Goal: Information Seeking & Learning: Understand process/instructions

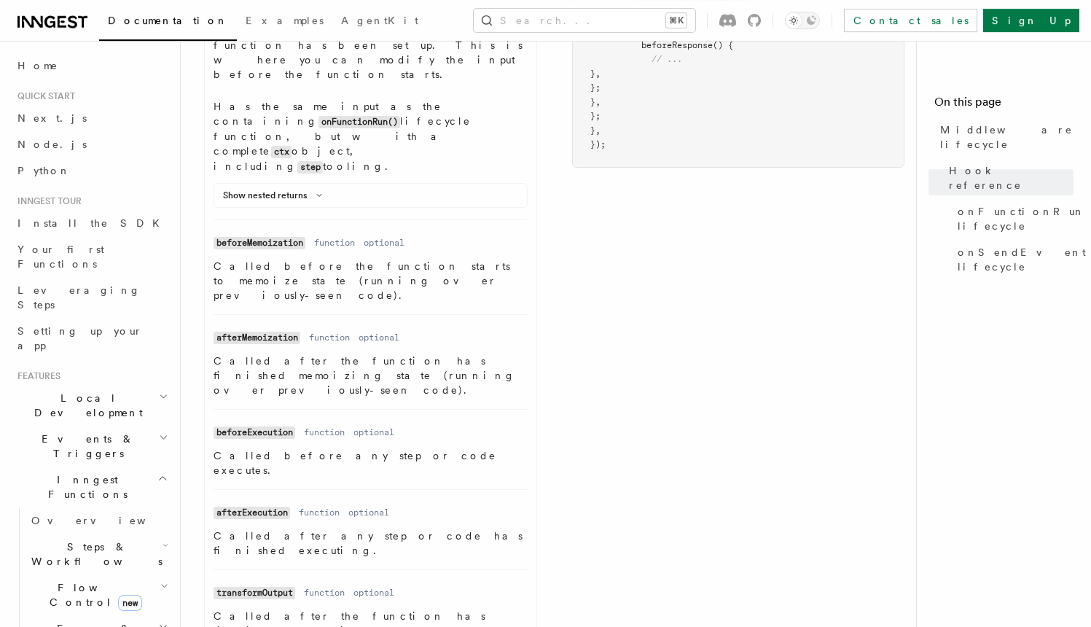
scroll to position [837, 0]
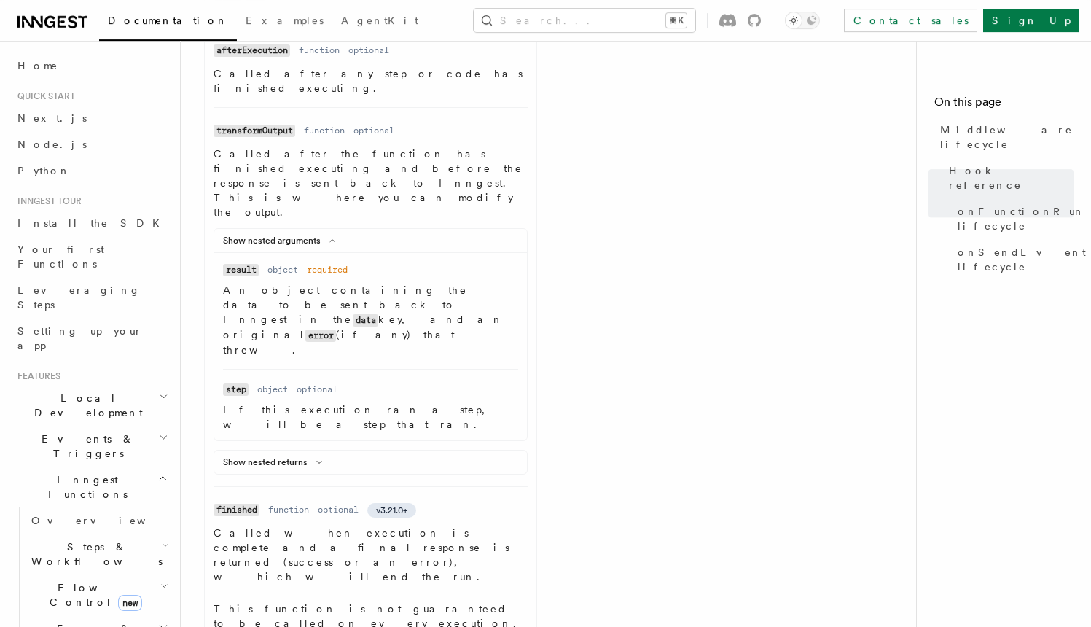
scroll to position [1294, 0]
click at [394, 481] on article "References TypeScript SDK Middleware Middleware lifecycle v2.0.0+ Hook referenc…" at bounding box center [554, 166] width 700 height 2793
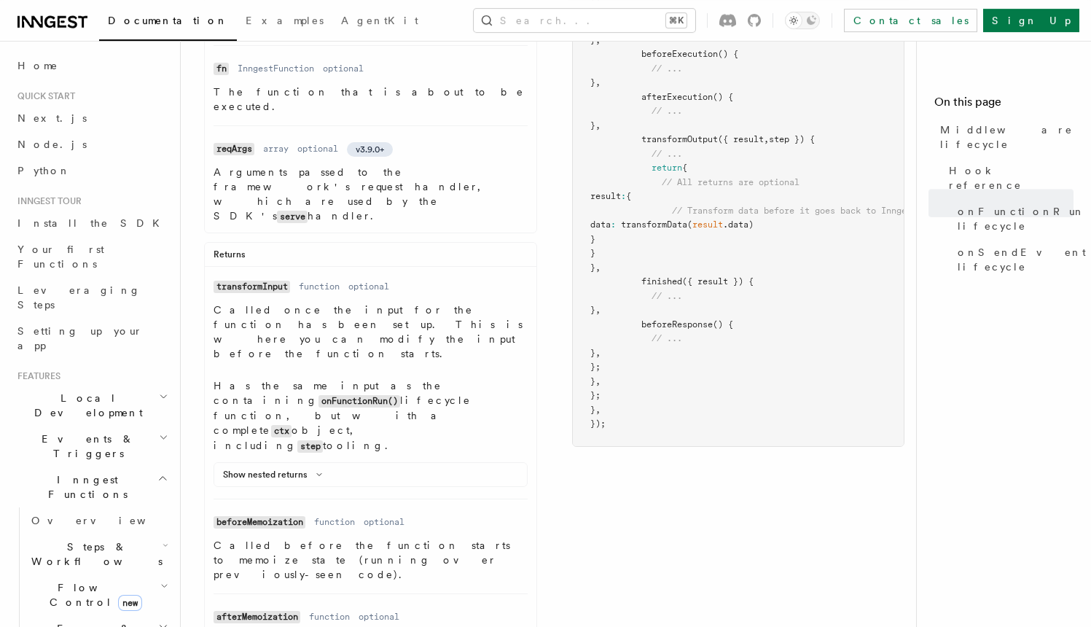
scroll to position [0, 0]
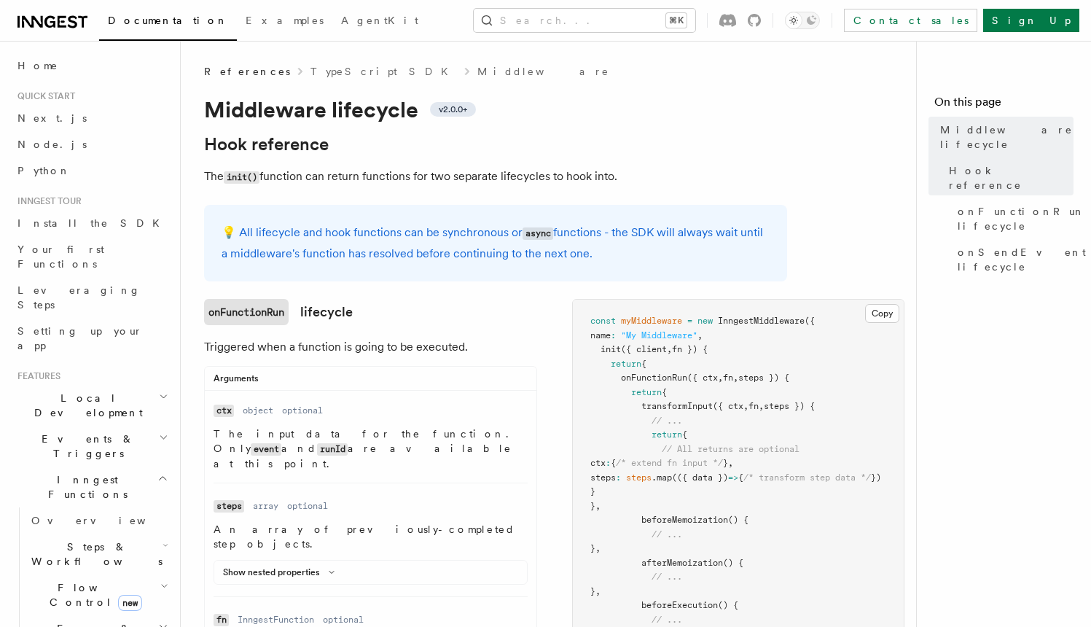
click at [509, 351] on p "Triggered when a function is going to be executed." at bounding box center [370, 347] width 333 height 20
click at [284, 242] on p "💡 All lifecycle and hook functions can be synchronous or async functions - the …" at bounding box center [496, 243] width 548 height 42
click at [517, 111] on h1 "Middleware lifecycle v2.0.0+" at bounding box center [495, 109] width 583 height 26
click at [455, 111] on span "v2.0.0+" at bounding box center [453, 109] width 28 height 12
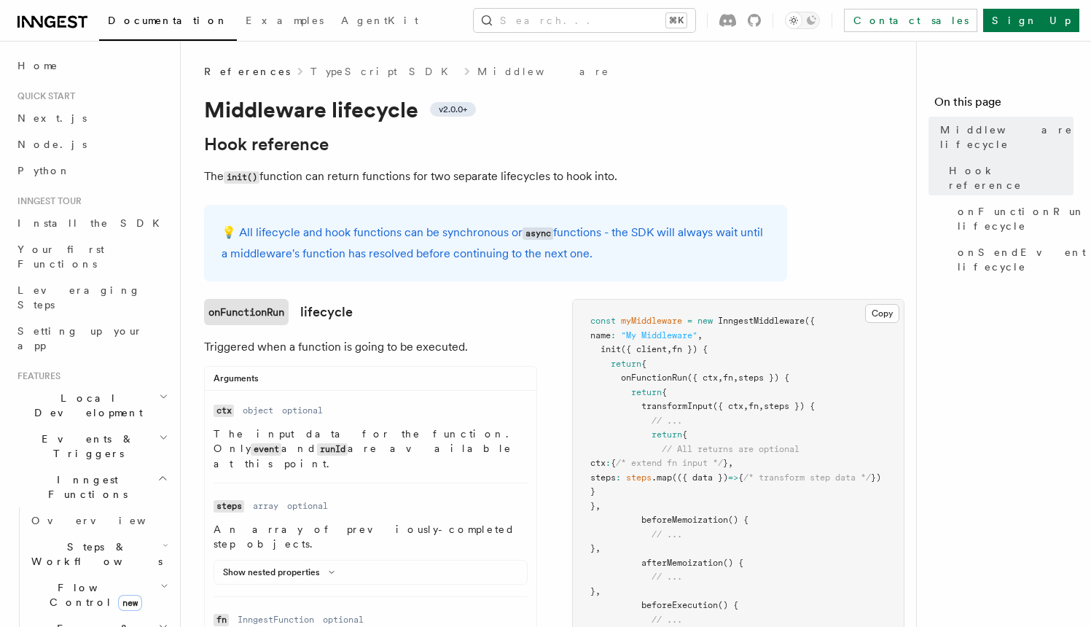
click at [455, 111] on span "v2.0.0+" at bounding box center [453, 109] width 28 height 12
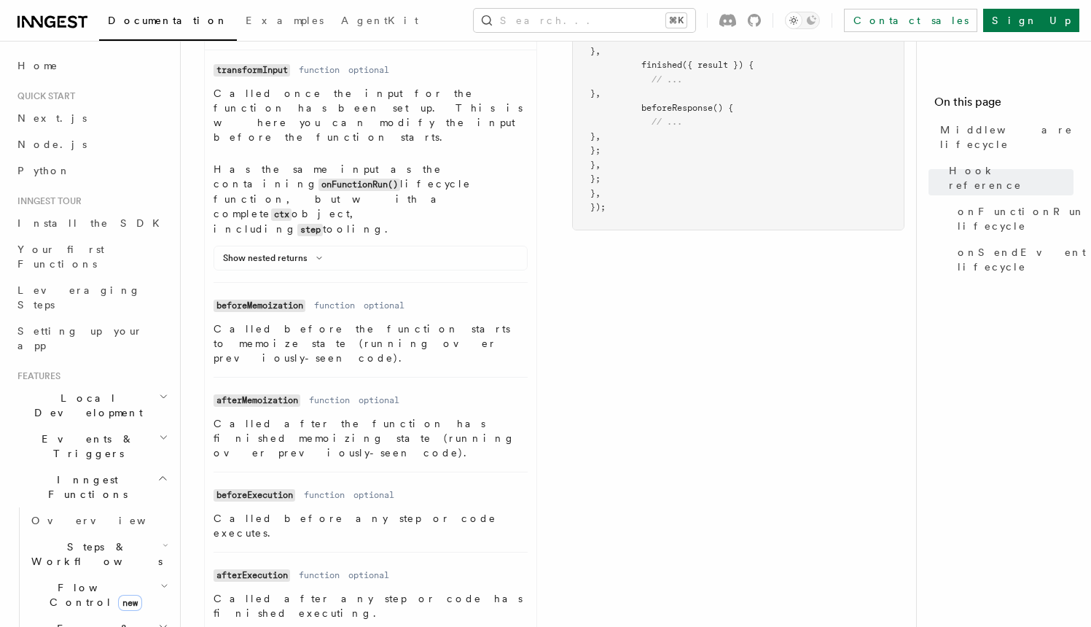
scroll to position [774, 0]
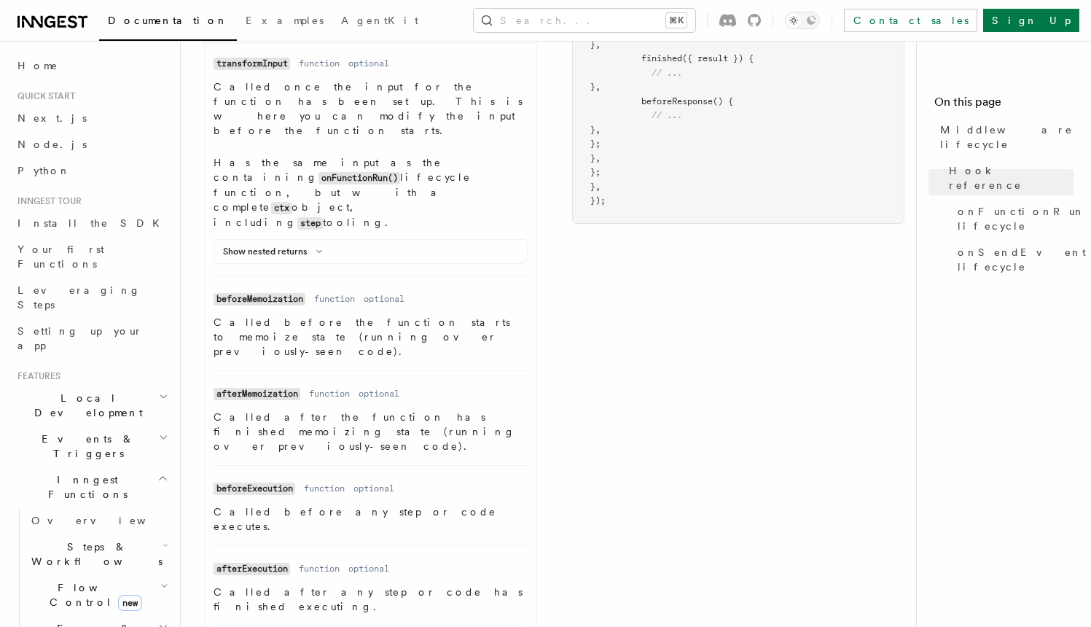
click at [550, 212] on div "onFunctionRun lifecycle Triggered when a function is going to be executed. Argu…" at bounding box center [554, 442] width 700 height 1834
click at [554, 209] on div "onFunctionRun lifecycle Triggered when a function is going to be executed. Argu…" at bounding box center [554, 442] width 700 height 1834
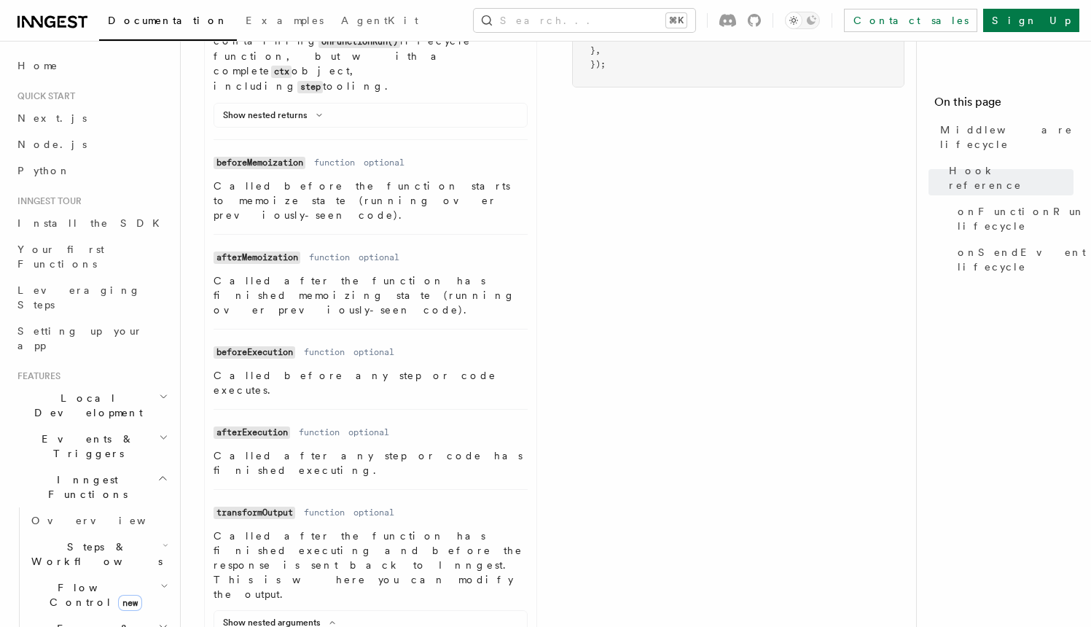
scroll to position [913, 0]
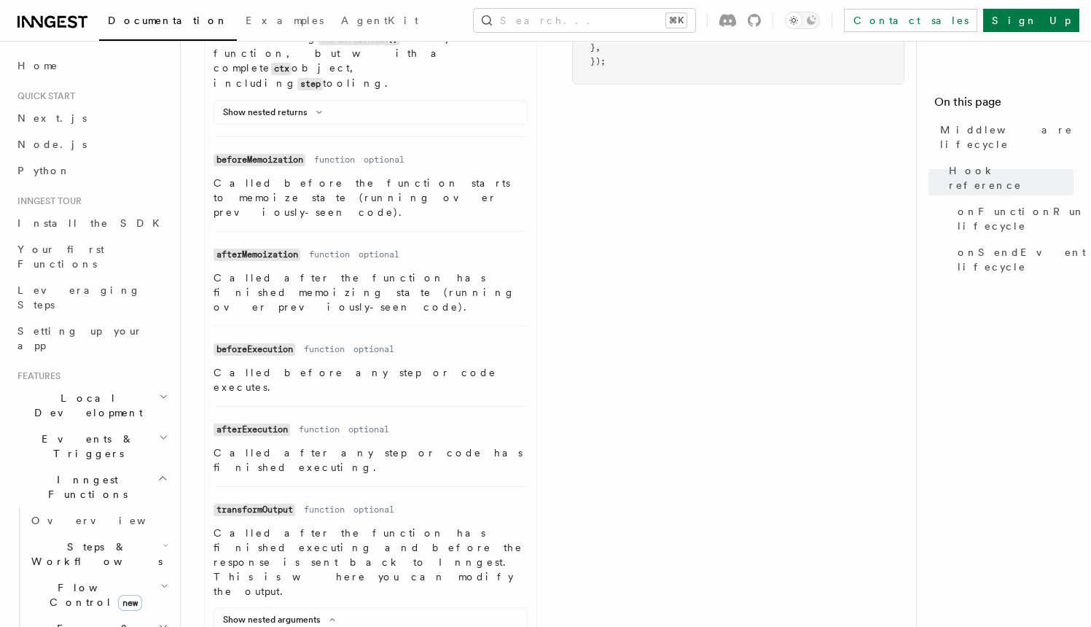
click at [732, 183] on div "onFunctionRun lifecycle Triggered when a function is going to be executed. Argu…" at bounding box center [554, 303] width 700 height 1834
click at [719, 184] on div "onFunctionRun lifecycle Triggered when a function is going to be executed. Argu…" at bounding box center [554, 303] width 700 height 1834
click at [717, 186] on div "onFunctionRun lifecycle Triggered when a function is going to be executed. Argu…" at bounding box center [554, 303] width 700 height 1834
click at [743, 122] on div "onFunctionRun lifecycle Triggered when a function is going to be executed. Argu…" at bounding box center [554, 303] width 700 height 1834
click at [750, 122] on div "onFunctionRun lifecycle Triggered when a function is going to be executed. Argu…" at bounding box center [554, 303] width 700 height 1834
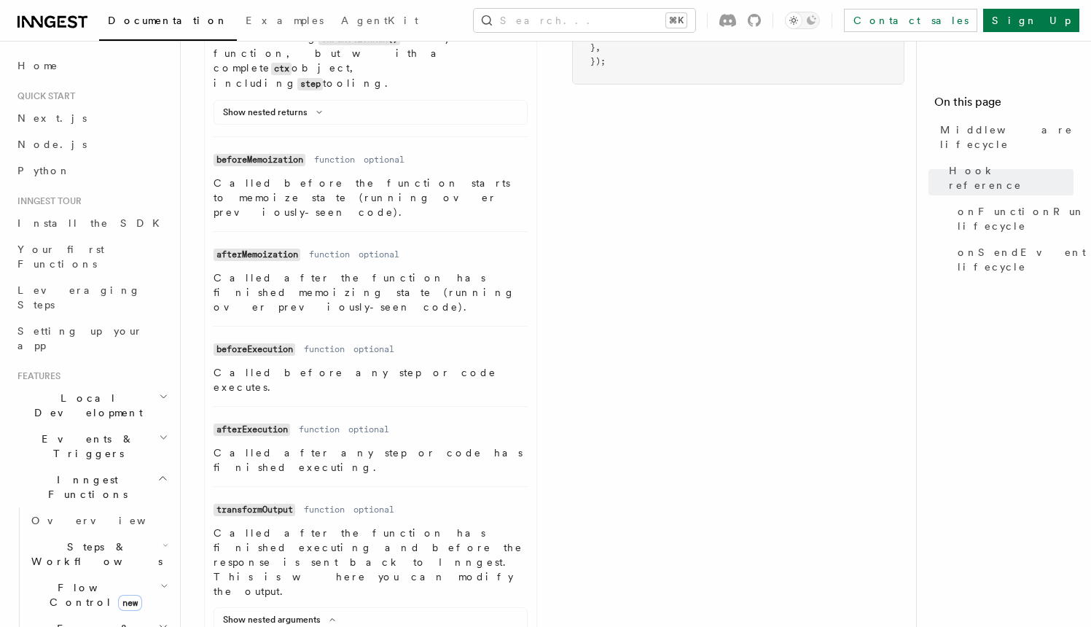
click at [750, 131] on div "onFunctionRun lifecycle Triggered when a function is going to be executed. Argu…" at bounding box center [554, 303] width 700 height 1834
click at [802, 21] on div "Toggle dark mode" at bounding box center [793, 20] width 17 height 17
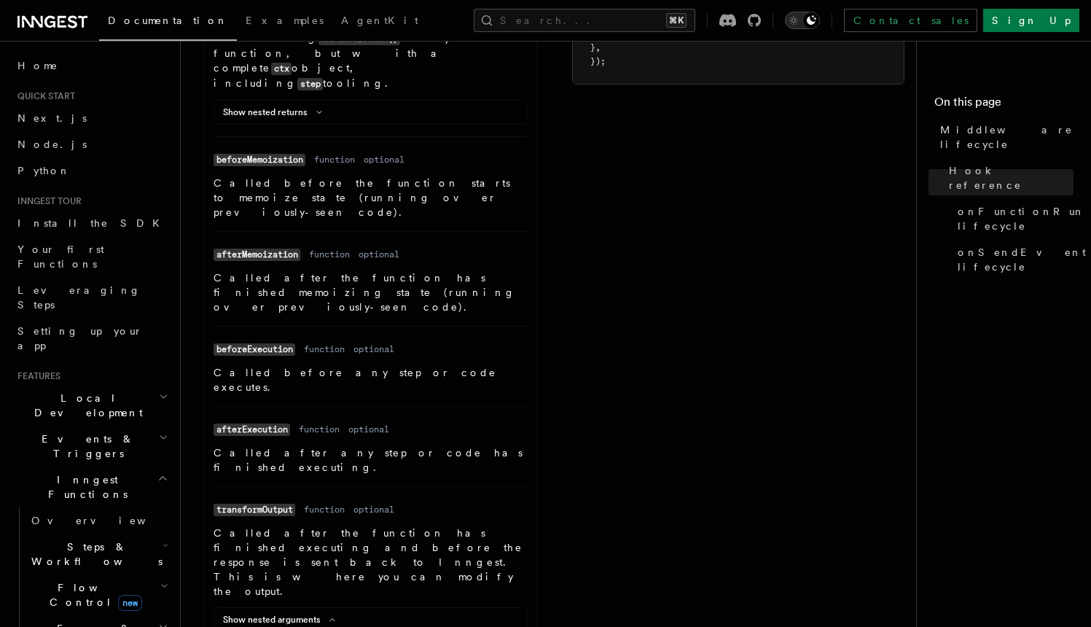
click at [820, 21] on button "Toggle dark mode" at bounding box center [802, 20] width 35 height 17
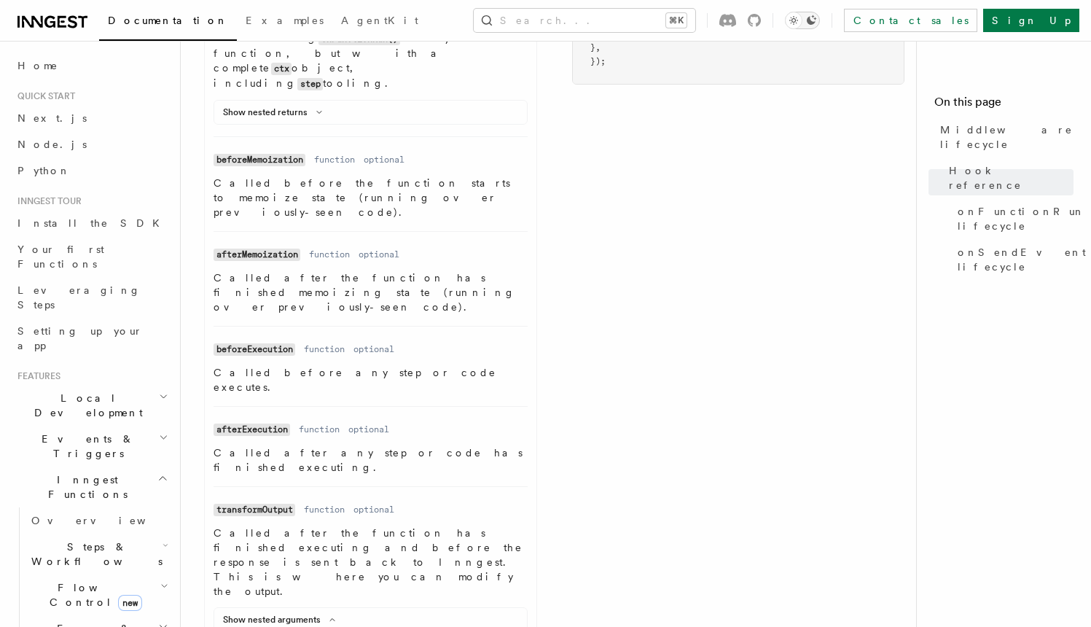
click at [802, 21] on div "Toggle dark mode" at bounding box center [793, 20] width 17 height 17
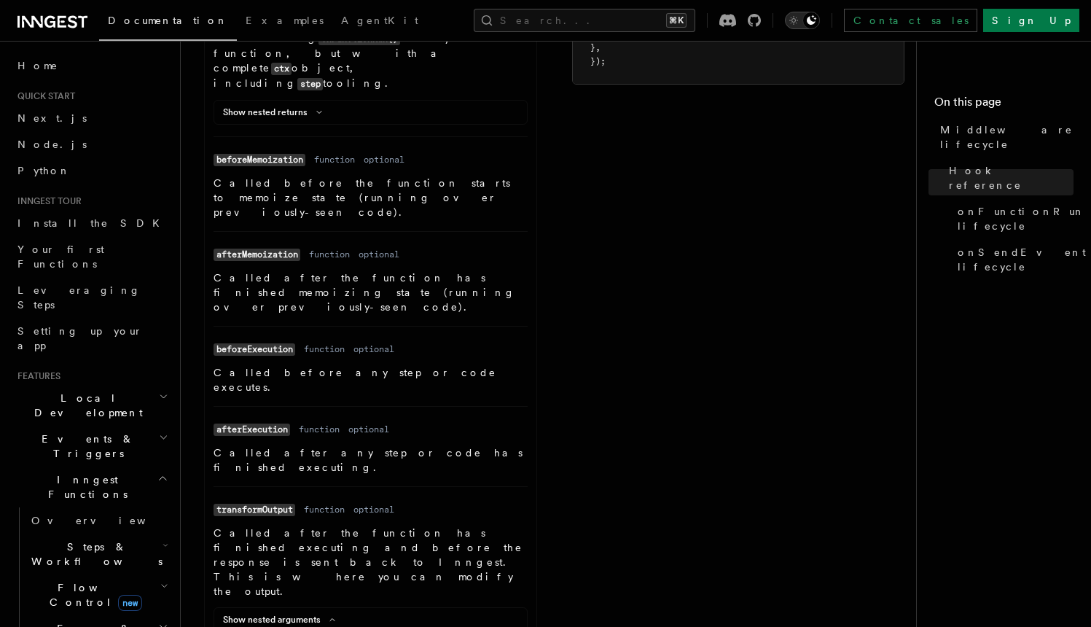
click at [820, 21] on div "Toggle dark mode" at bounding box center [810, 20] width 17 height 17
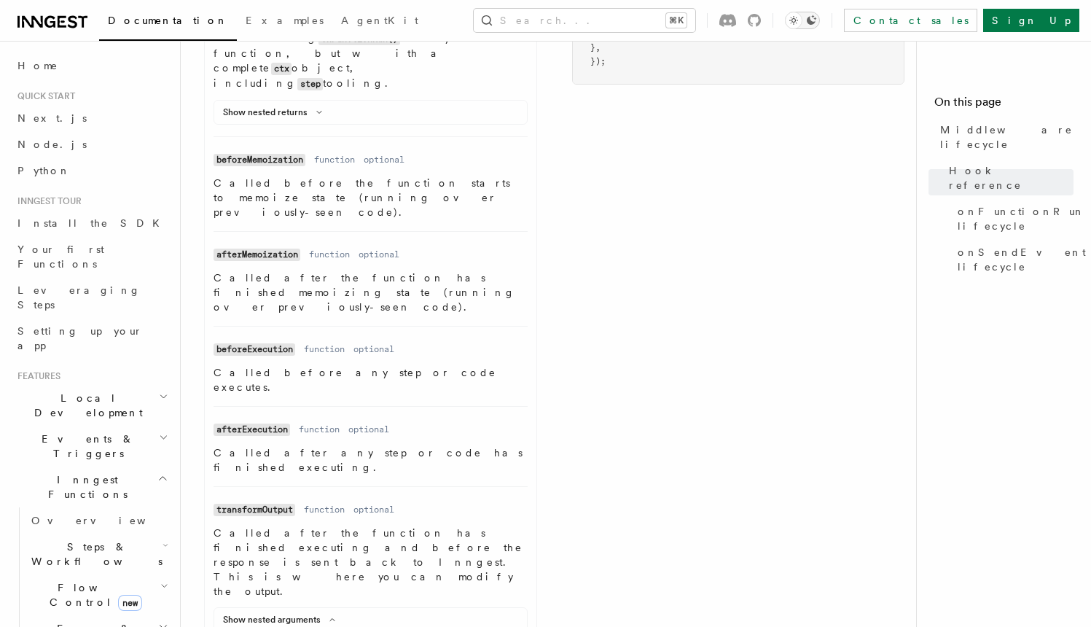
click at [820, 21] on button "Toggle dark mode" at bounding box center [802, 20] width 35 height 17
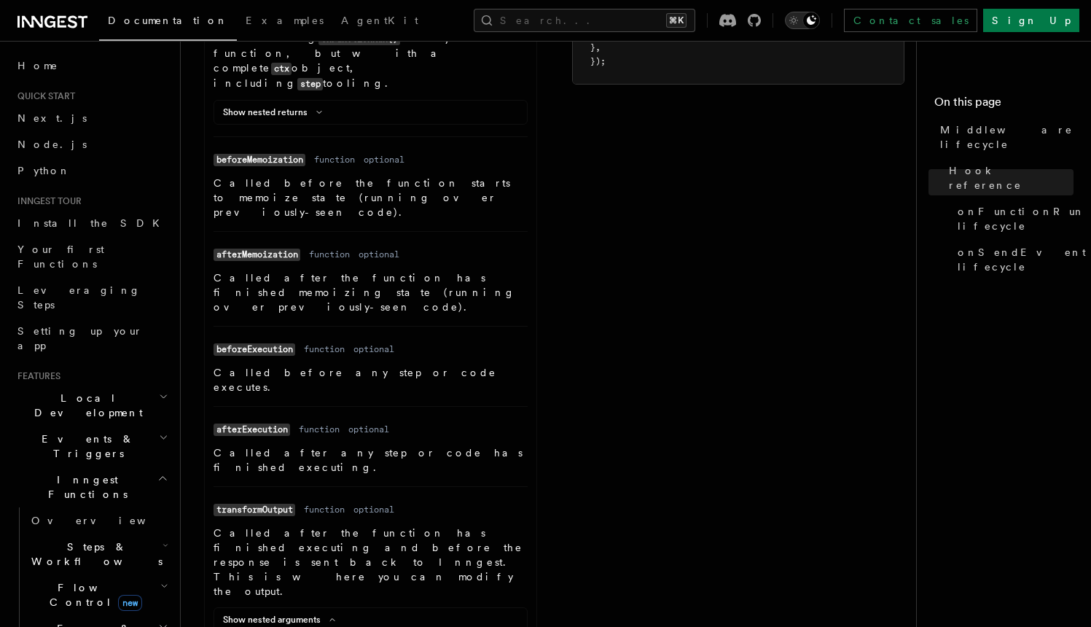
click at [820, 21] on div "Toggle dark mode" at bounding box center [810, 20] width 17 height 17
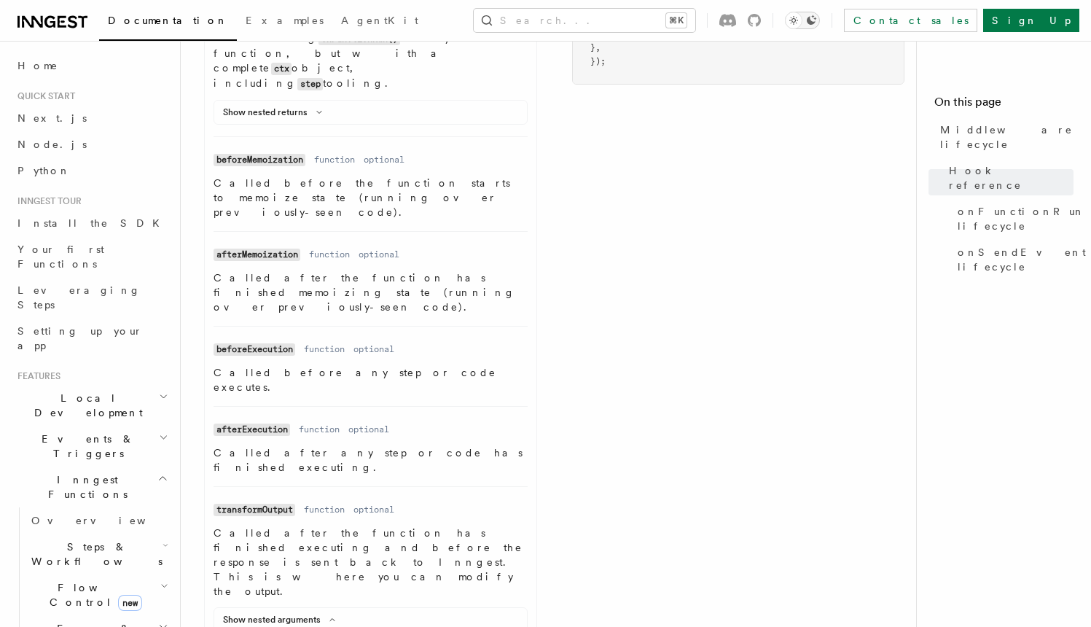
click at [820, 21] on button "Toggle dark mode" at bounding box center [802, 20] width 35 height 17
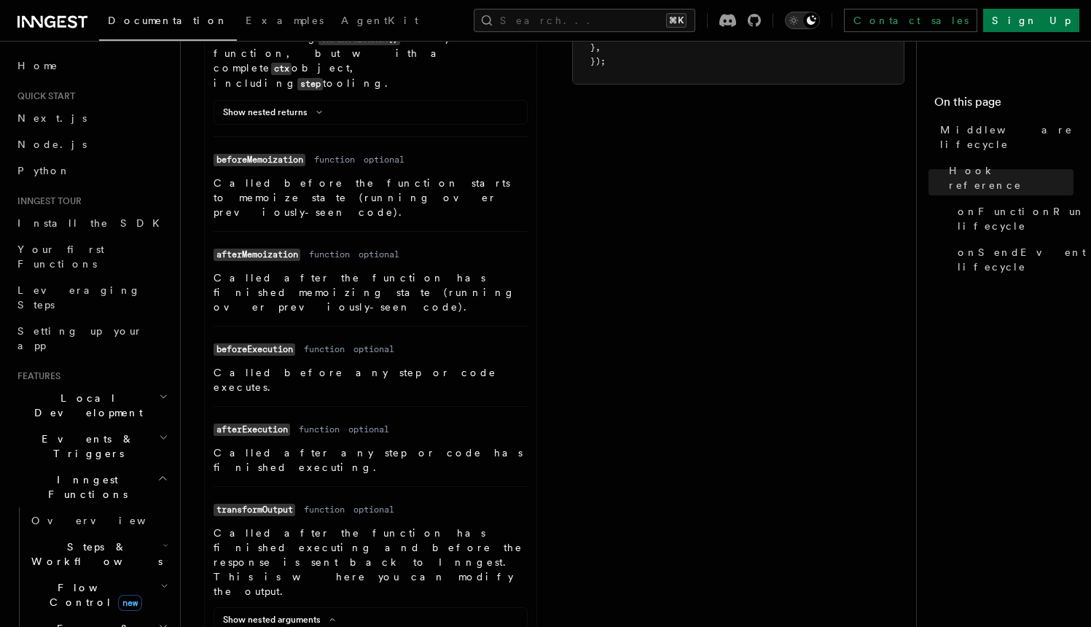
click at [820, 21] on div "Toggle dark mode" at bounding box center [810, 20] width 17 height 17
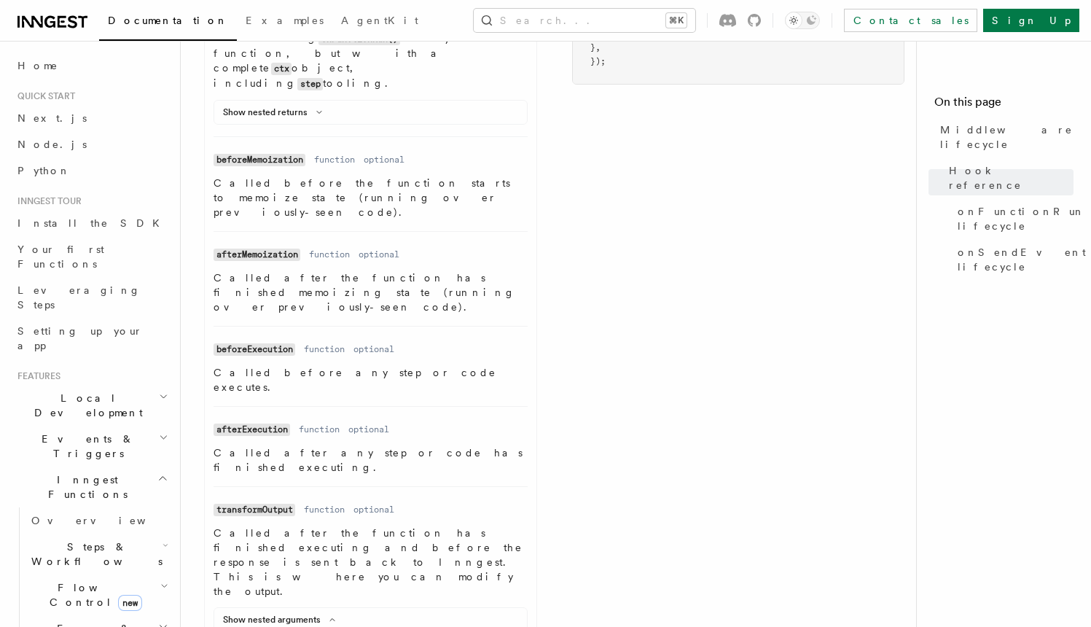
click at [731, 187] on div "onFunctionRun lifecycle Triggered when a function is going to be executed. Argu…" at bounding box center [554, 303] width 700 height 1834
click at [731, 184] on div "onFunctionRun lifecycle Triggered when a function is going to be executed. Argu…" at bounding box center [554, 303] width 700 height 1834
click at [731, 182] on div "onFunctionRun lifecycle Triggered when a function is going to be executed. Argu…" at bounding box center [554, 303] width 700 height 1834
click at [732, 185] on div "onFunctionRun lifecycle Triggered when a function is going to be executed. Argu…" at bounding box center [554, 303] width 700 height 1834
click at [732, 181] on div "onFunctionRun lifecycle Triggered when a function is going to be executed. Argu…" at bounding box center [554, 303] width 700 height 1834
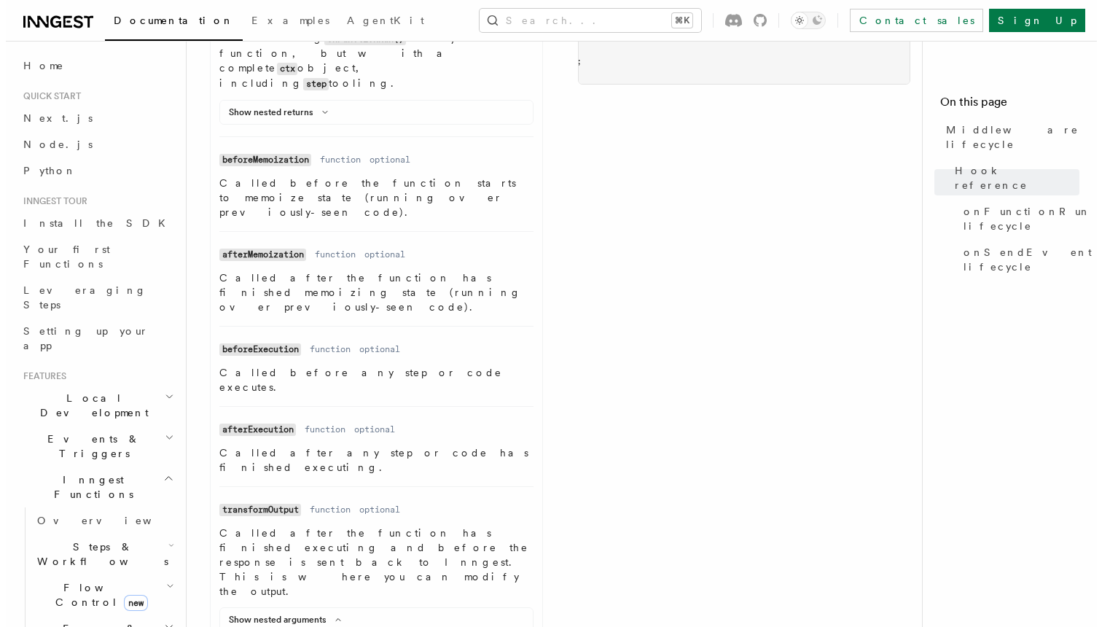
scroll to position [0, 0]
click at [728, 181] on div "onFunctionRun lifecycle Triggered when a function is going to be executed. Argu…" at bounding box center [554, 303] width 700 height 1834
click at [727, 181] on div "onFunctionRun lifecycle Triggered when a function is going to be executed. Argu…" at bounding box center [554, 303] width 700 height 1834
click at [637, 173] on div "onFunctionRun lifecycle Triggered when a function is going to be executed. Argu…" at bounding box center [554, 303] width 700 height 1834
